Goal: Task Accomplishment & Management: Use online tool/utility

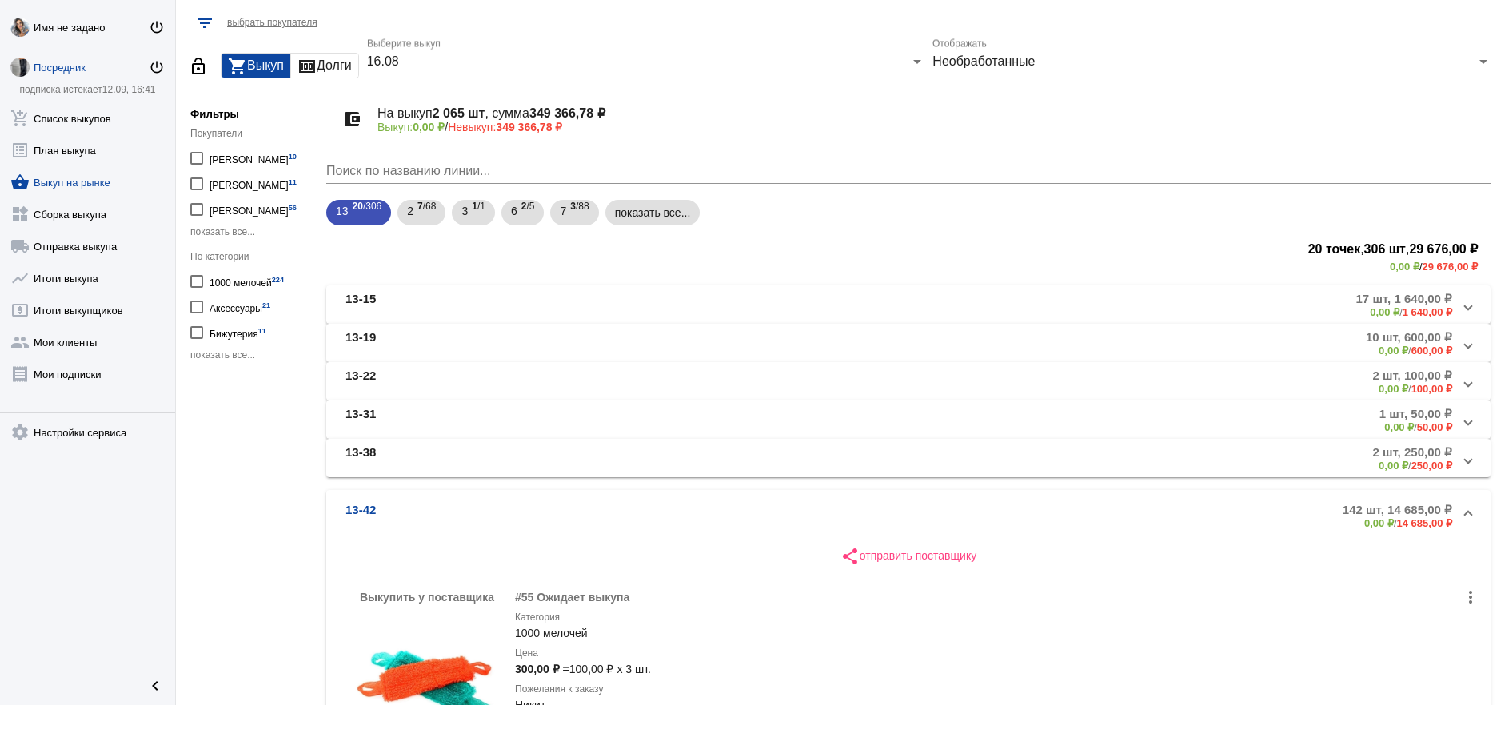
click at [230, 232] on span "показать все..." at bounding box center [222, 231] width 65 height 11
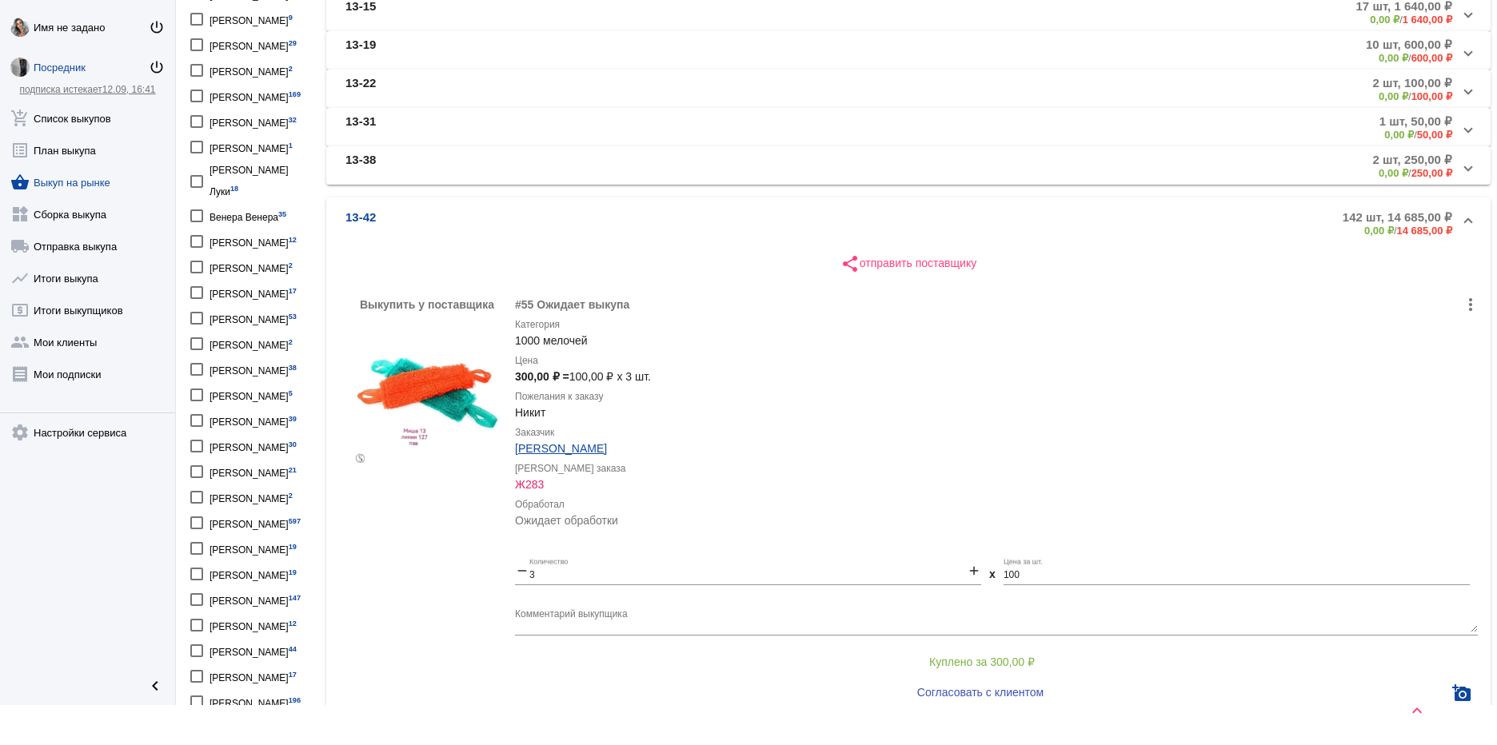
scroll to position [320, 0]
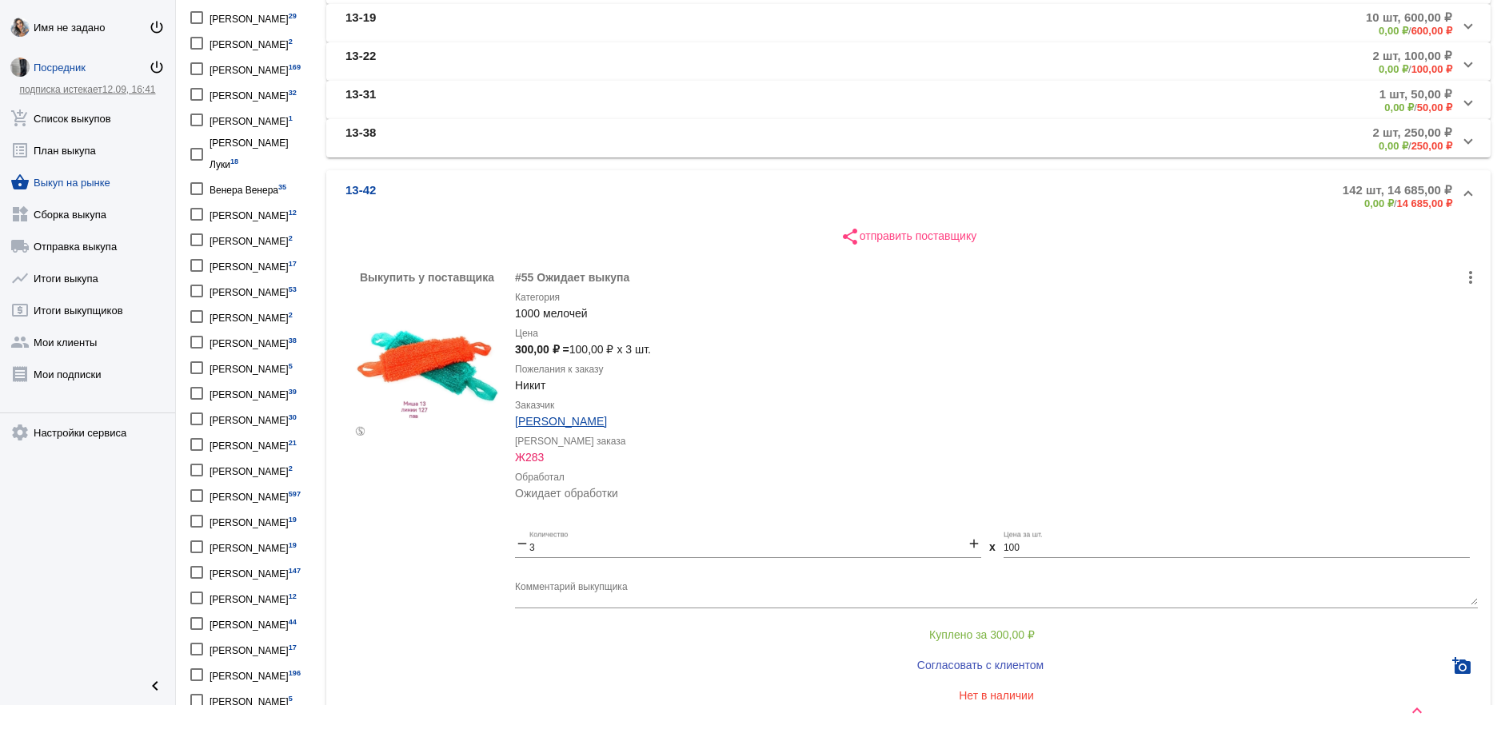
click at [276, 572] on div "Виктория Крейс 147" at bounding box center [254, 572] width 91 height 22
checkbox input "true"
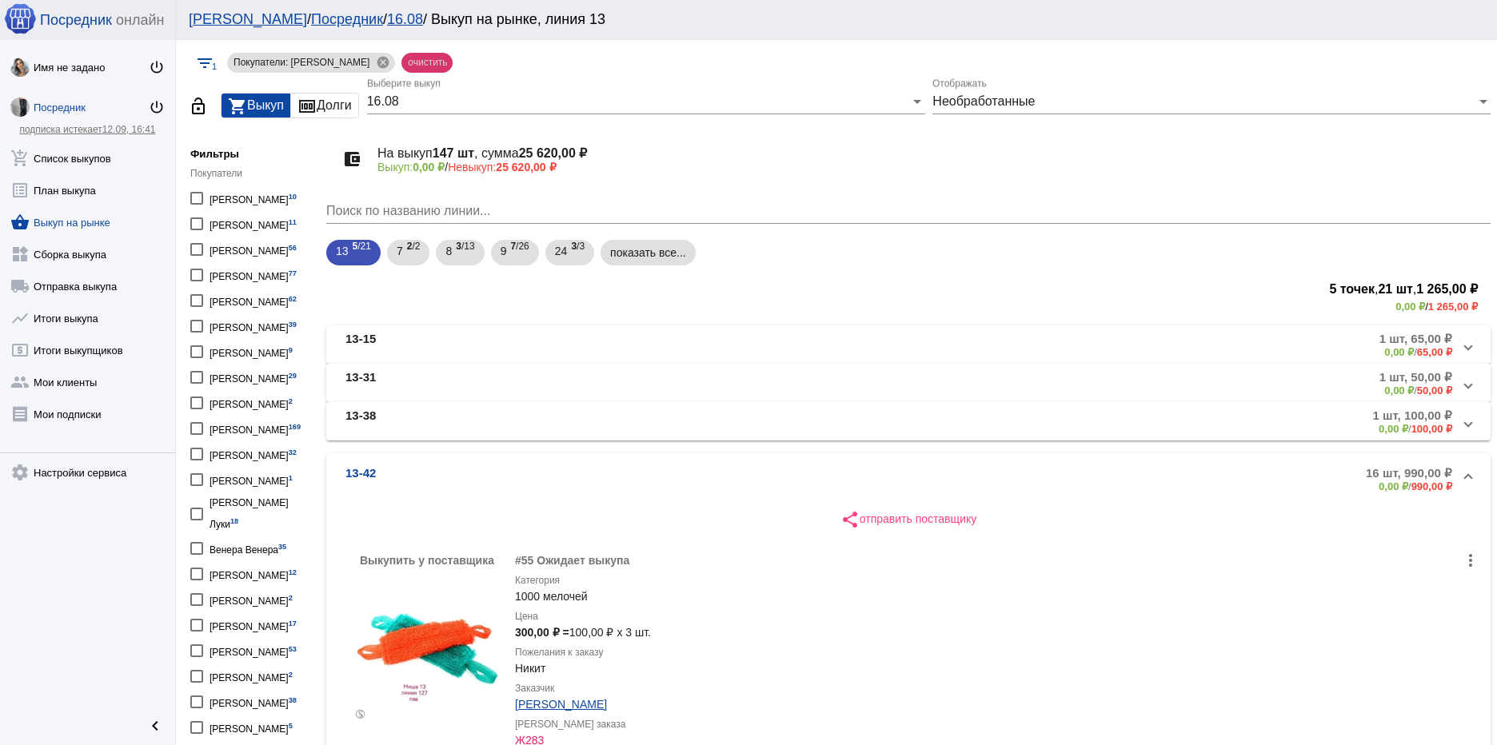
click at [410, 61] on mat-chip "очистить" at bounding box center [426, 63] width 50 height 20
